Goal: Check status: Check status

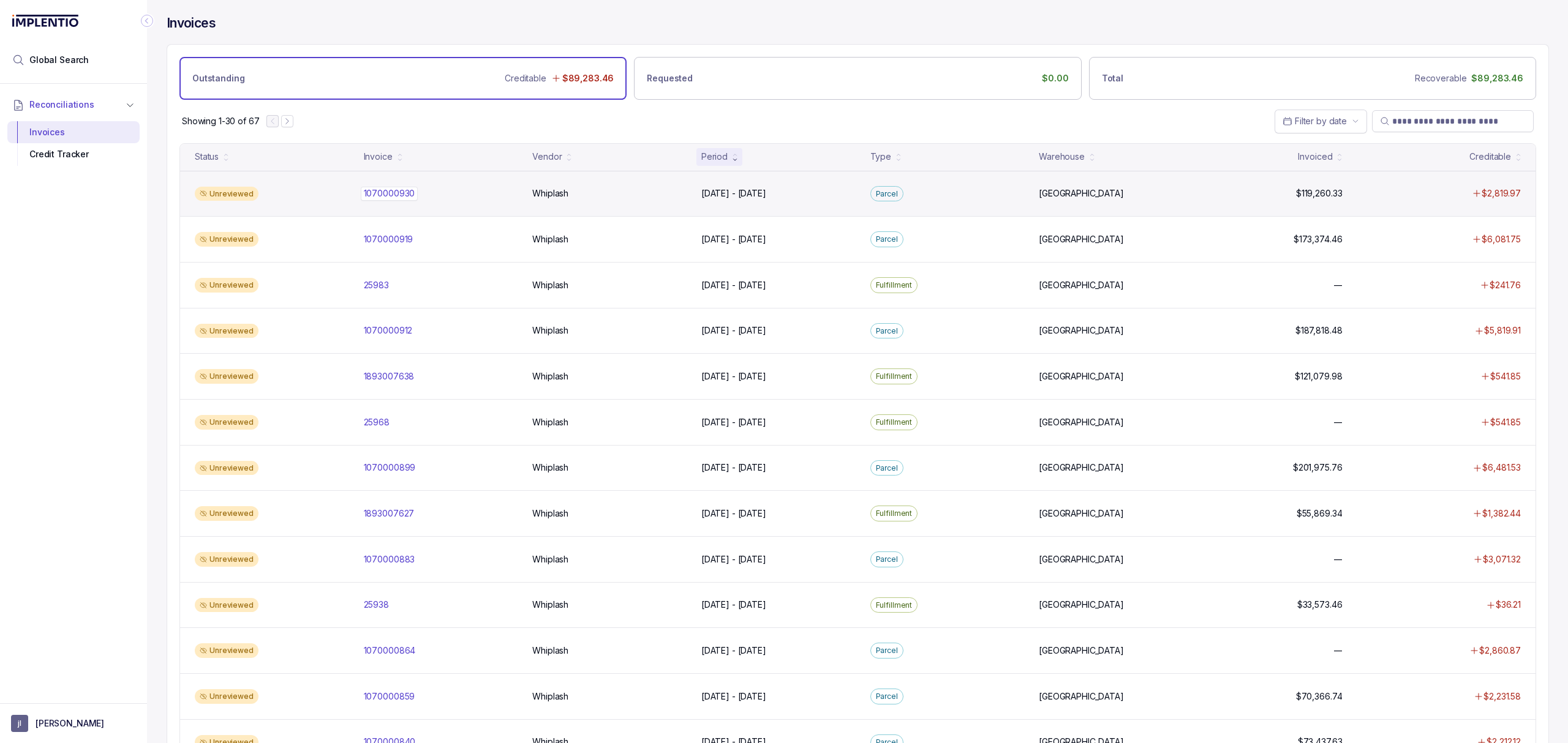
click at [395, 191] on p "1070000930" at bounding box center [389, 194] width 57 height 14
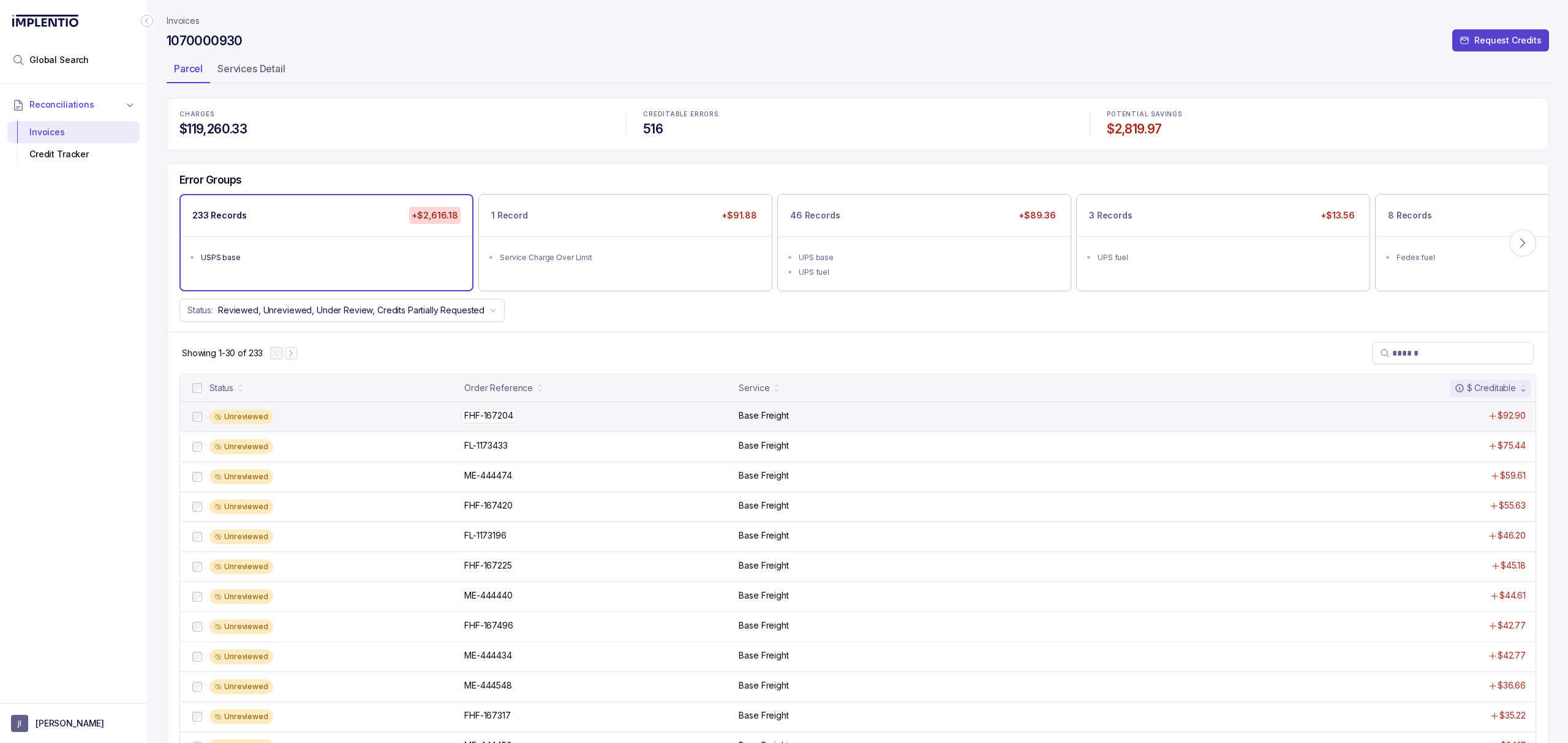
click at [501, 413] on p "FHF-167204" at bounding box center [488, 416] width 56 height 14
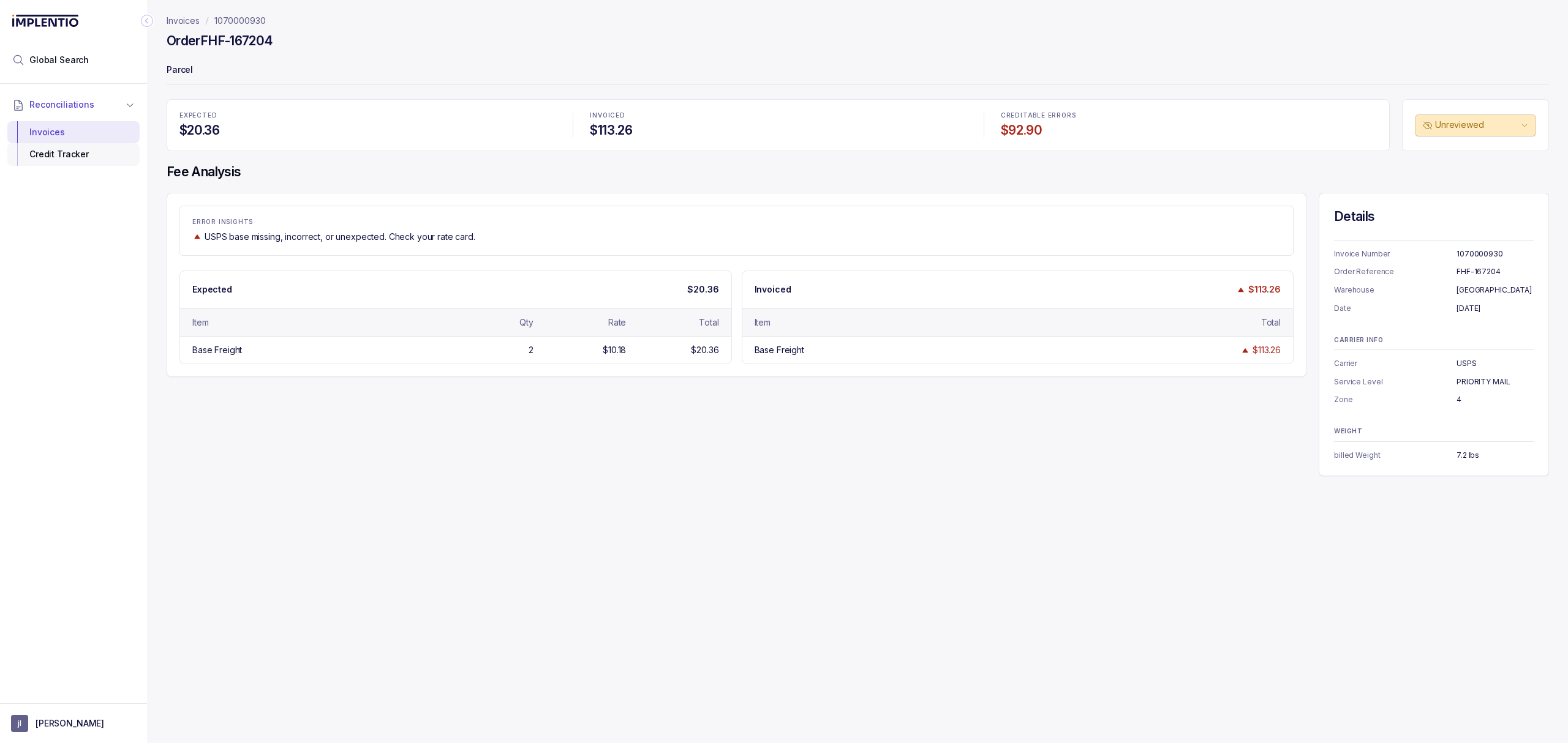
click at [98, 160] on div "Credit Tracker" at bounding box center [74, 154] width 113 height 22
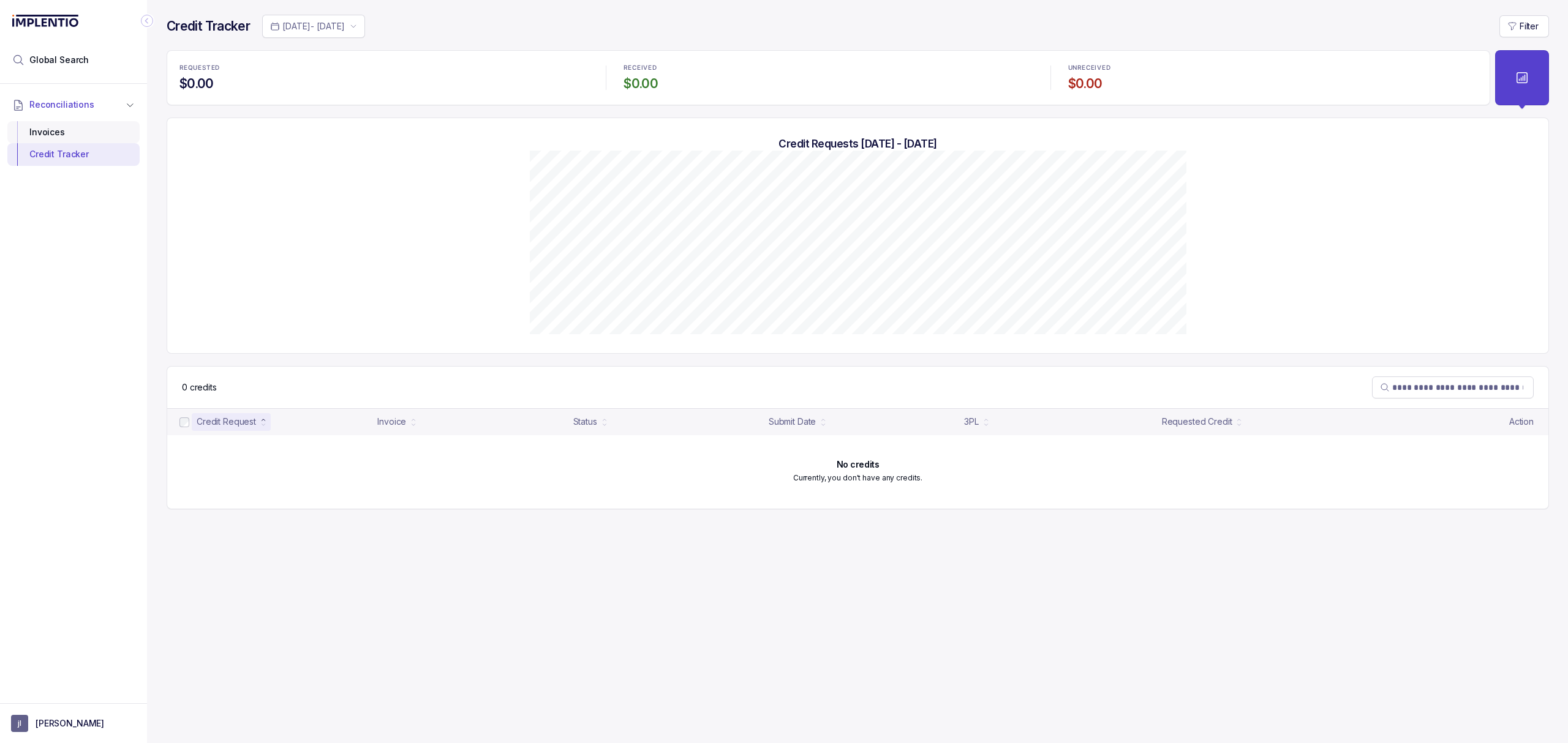
click at [103, 134] on div "Invoices" at bounding box center [74, 131] width 113 height 22
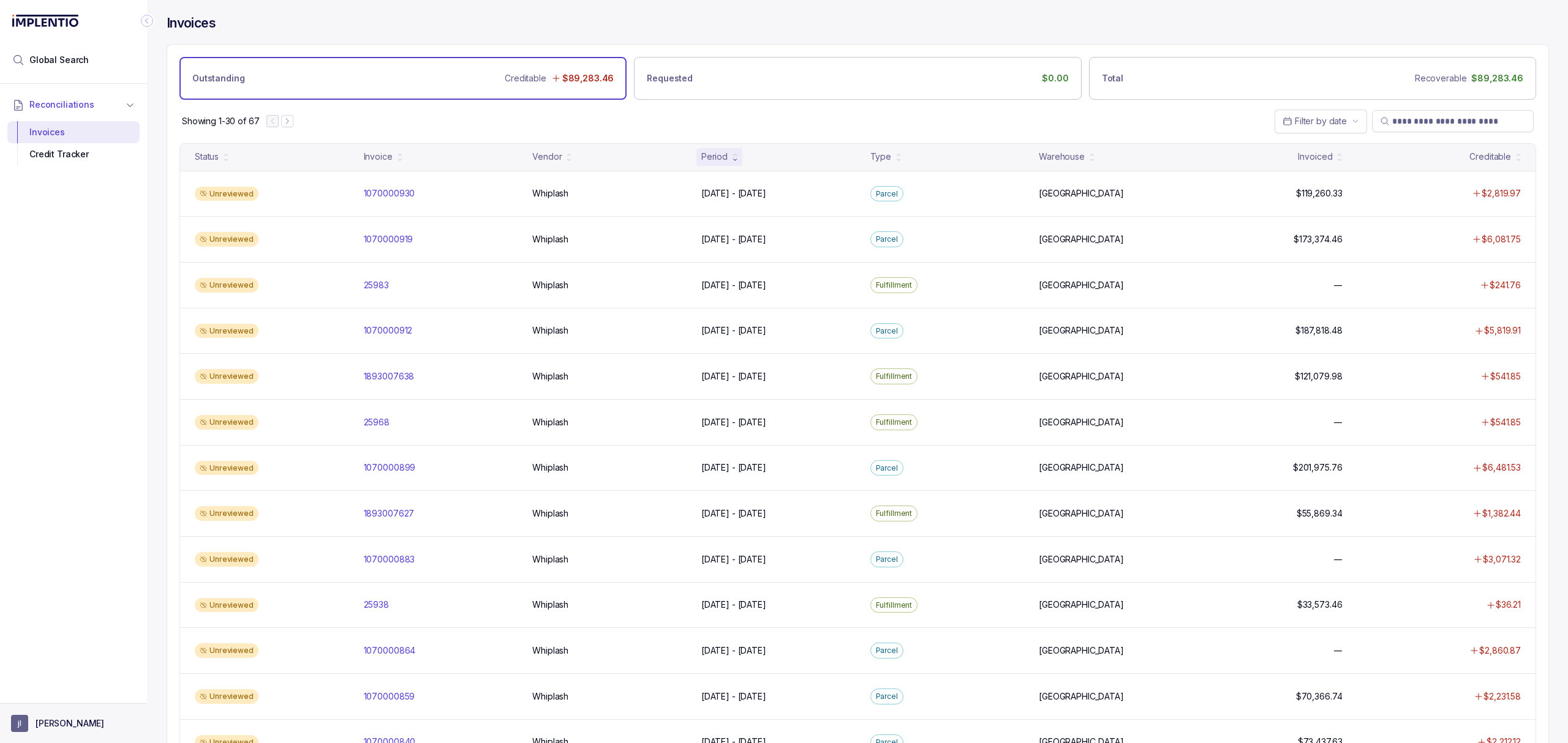
click at [53, 728] on p "[PERSON_NAME]" at bounding box center [69, 724] width 68 height 13
click at [57, 701] on p "Logout" at bounding box center [81, 696] width 101 height 13
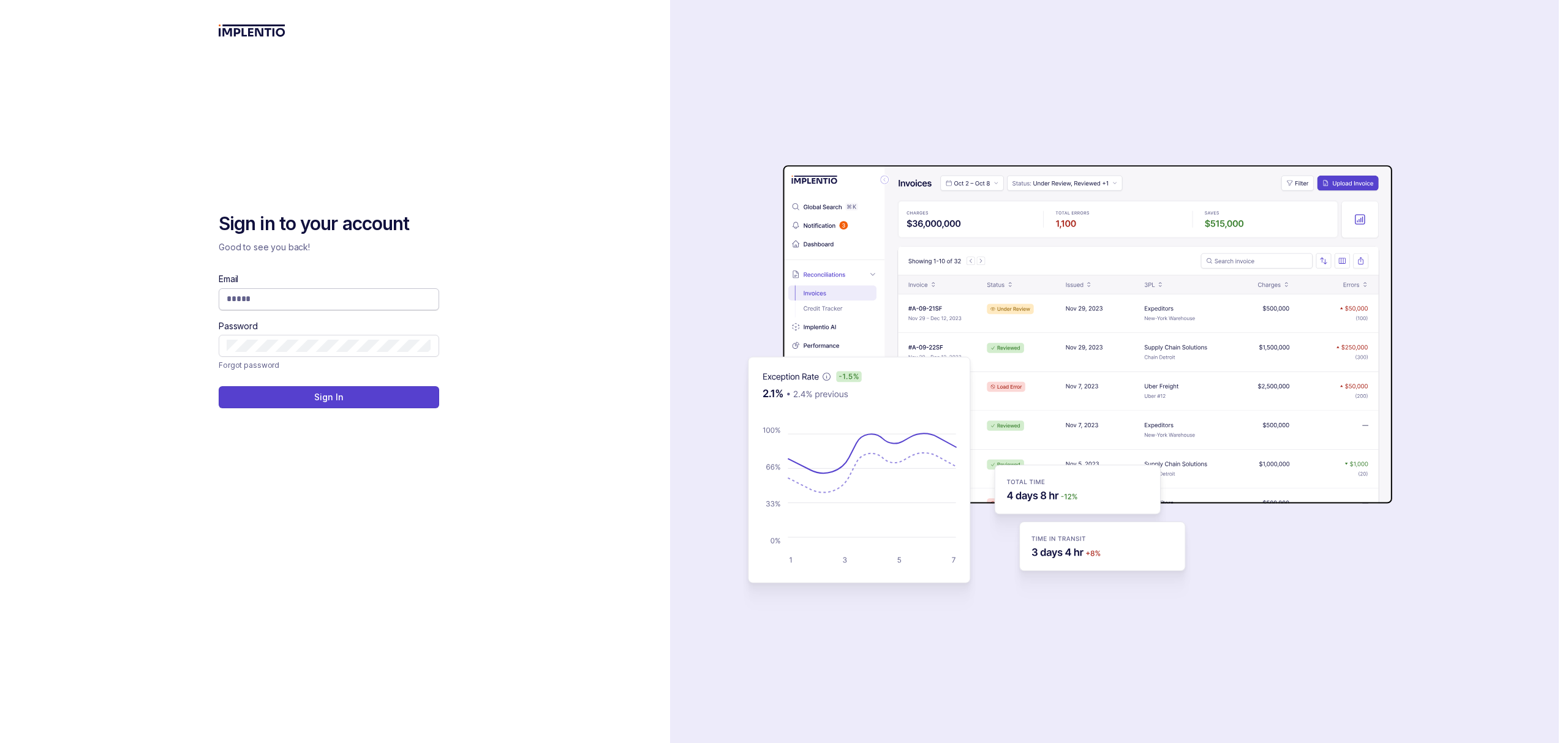
click at [245, 304] on input "Email" at bounding box center [329, 299] width 205 height 13
type input "**********"
